Goal: Task Accomplishment & Management: Manage account settings

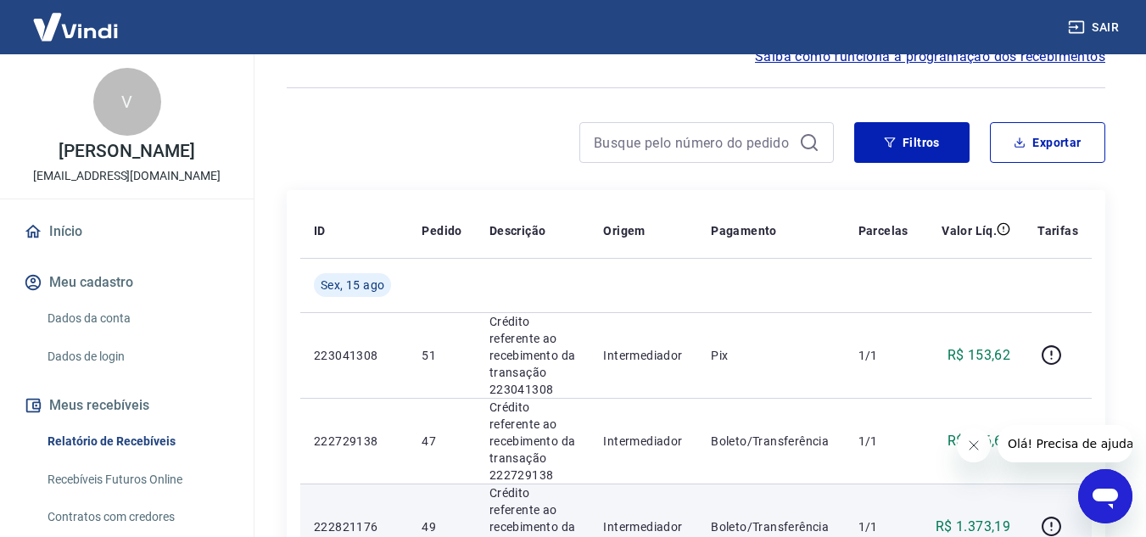
scroll to position [85, 0]
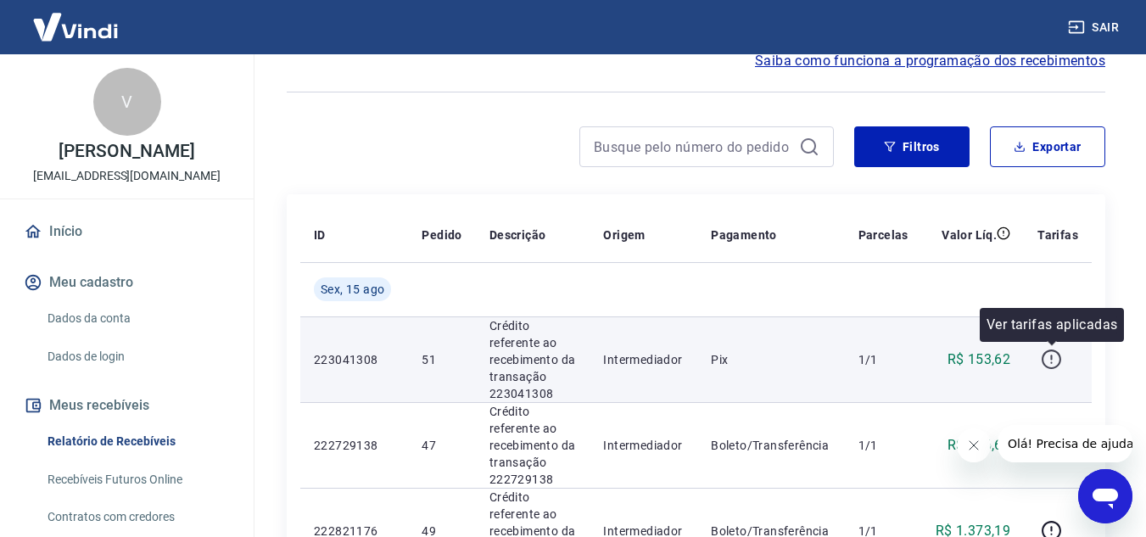
click at [1049, 363] on icon "button" at bounding box center [1051, 359] width 21 height 21
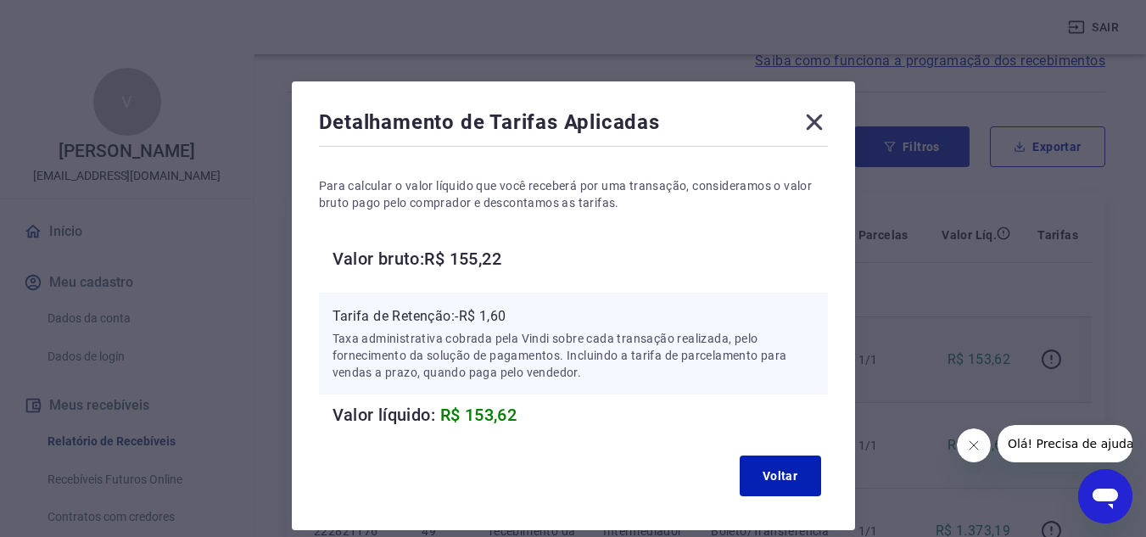
click at [811, 126] on icon at bounding box center [814, 123] width 16 height 16
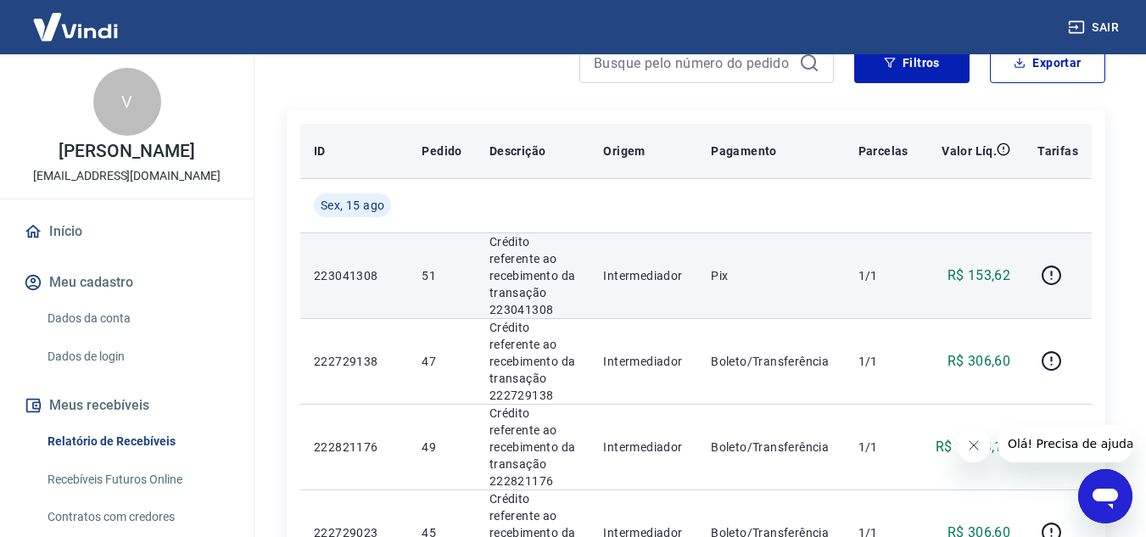
scroll to position [170, 0]
